Goal: Transaction & Acquisition: Purchase product/service

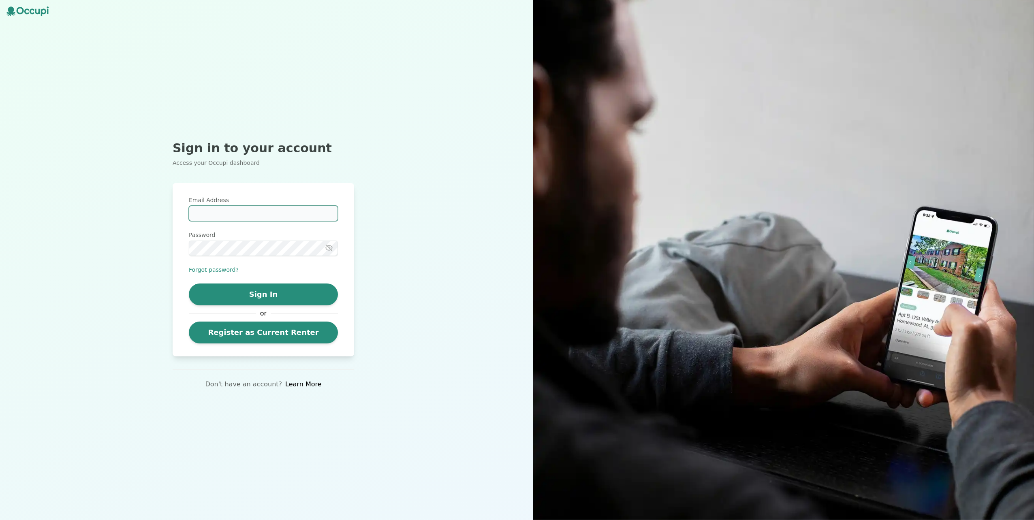
click at [214, 211] on input "Email Address" at bounding box center [263, 213] width 149 height 15
type input "**********"
click at [264, 293] on button "Sign In" at bounding box center [263, 294] width 149 height 22
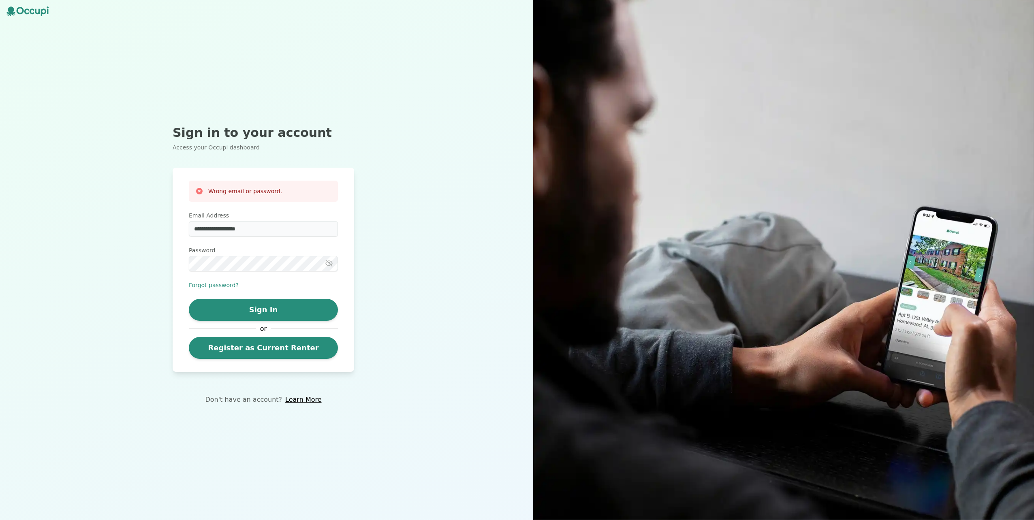
click at [327, 262] on icon "button" at bounding box center [329, 263] width 8 height 8
click at [286, 304] on button "Sign In" at bounding box center [263, 310] width 149 height 22
click at [253, 304] on button "Sign In" at bounding box center [263, 310] width 149 height 22
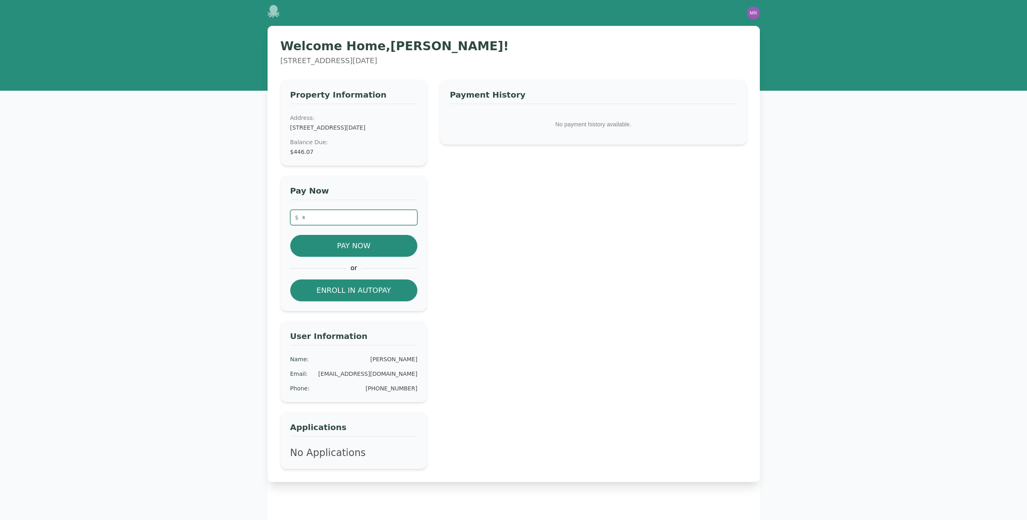
click at [344, 218] on input "number" at bounding box center [354, 217] width 128 height 15
type input "******"
click at [396, 249] on button "Pay Now" at bounding box center [354, 246] width 128 height 22
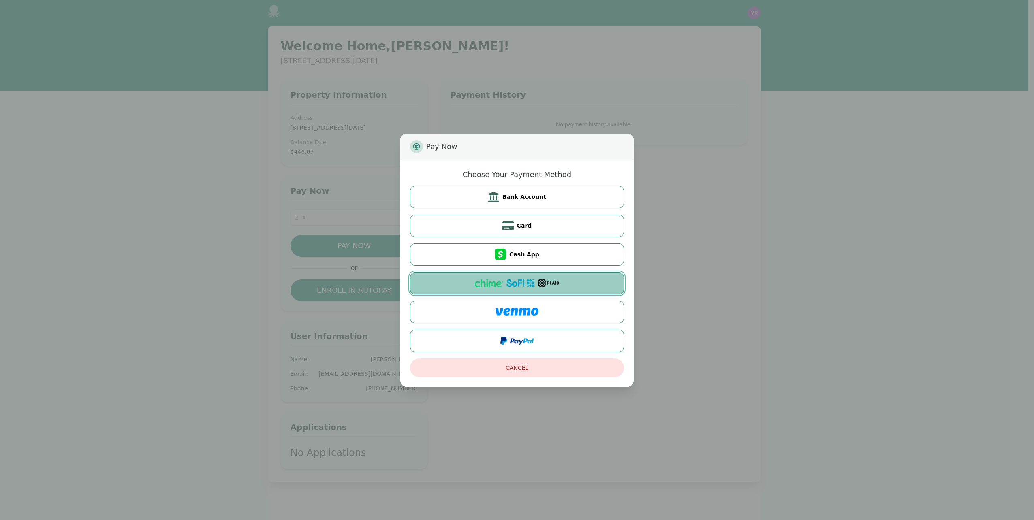
click at [512, 284] on img at bounding box center [520, 283] width 28 height 8
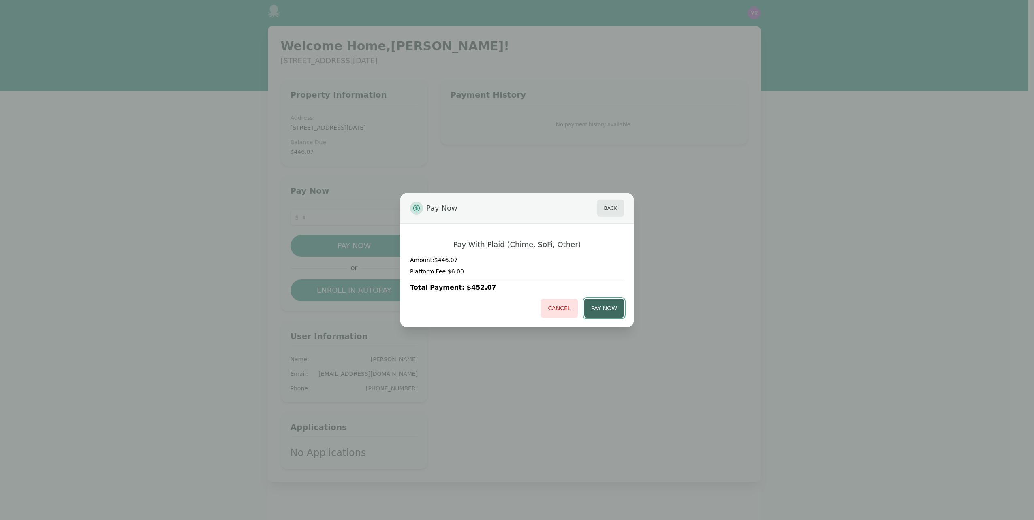
click at [605, 306] on button "Pay Now" at bounding box center [604, 308] width 40 height 19
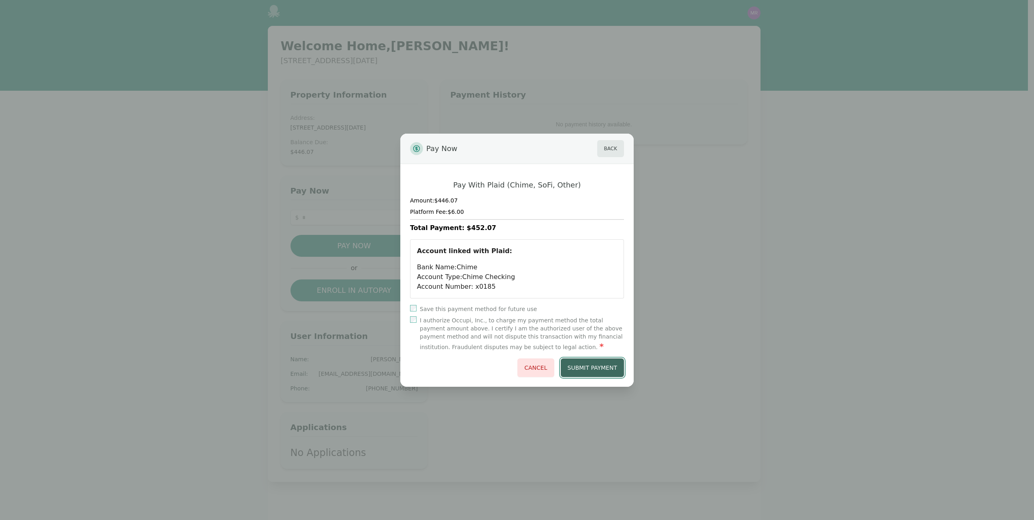
click at [590, 365] on button "Submit Payment" at bounding box center [593, 367] width 64 height 19
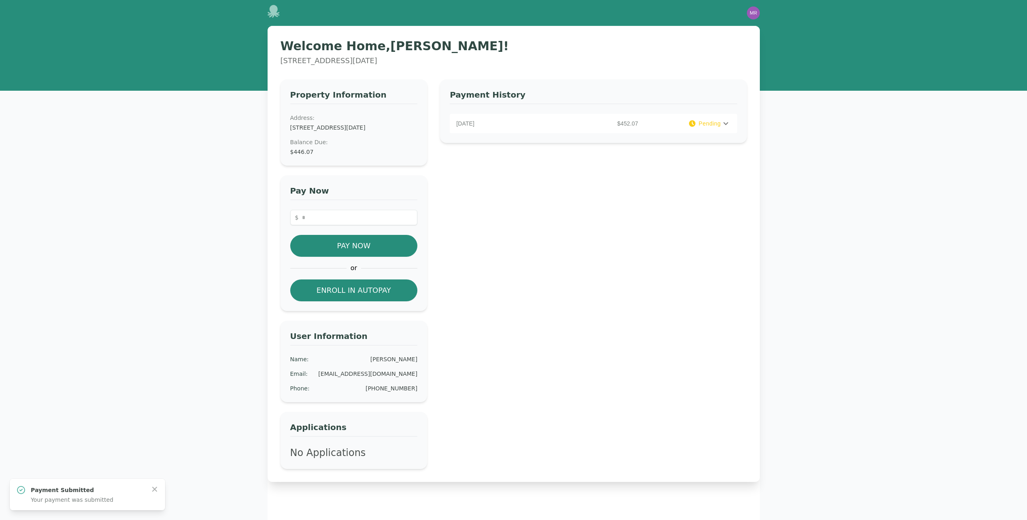
click at [273, 8] on icon at bounding box center [273, 11] width 12 height 13
